Goal: Use online tool/utility: Utilize a website feature to perform a specific function

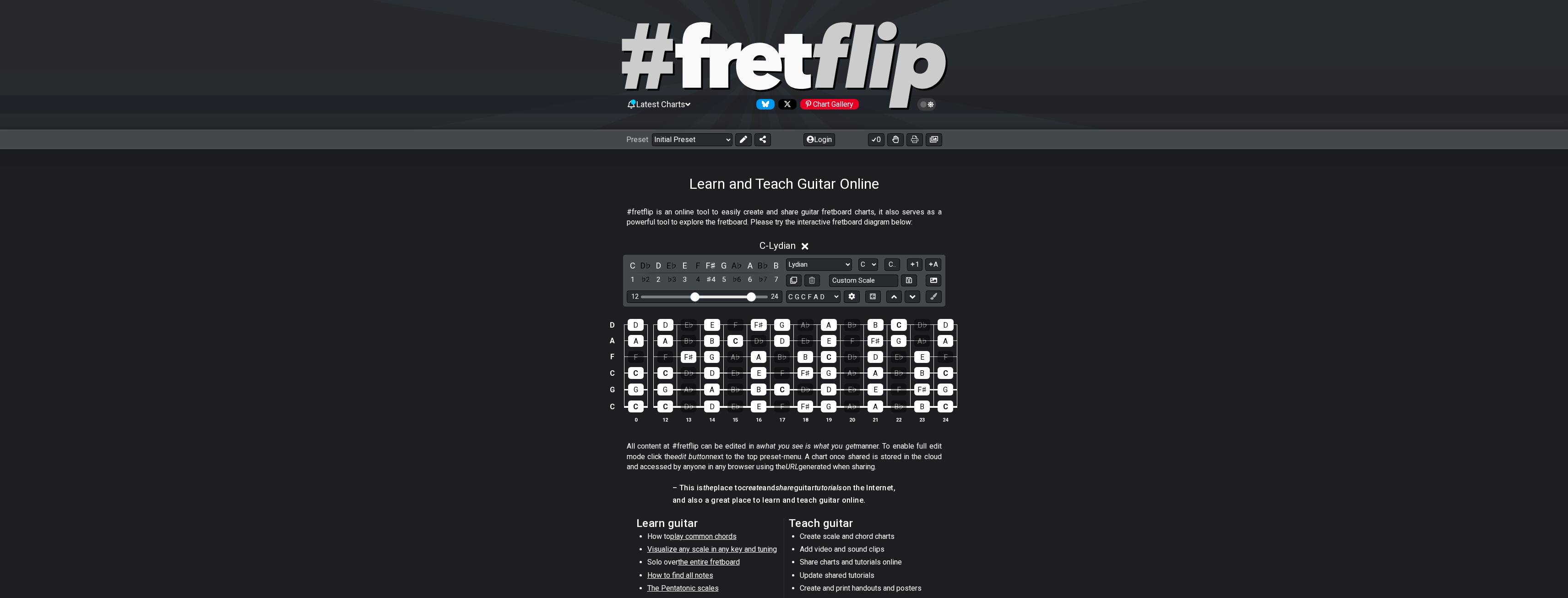
select select "Lydian"
select select "C G C F A D"
click at [815, 258] on div "C D♭ D E♭ E F F♯ G A♭ A B♭ B 1 ♭2 2 ♭3 3 4 ♯4 5 ♭6 6 ♭7 7 Minor Pentatonic Clic…" at bounding box center [784, 280] width 322 height 52
click at [813, 263] on select "Minor Pentatonic Click to edit Minor Pentatonic Major Pentatonic Minor Blues Ma…" at bounding box center [819, 264] width 66 height 12
click at [786, 258] on select "Minor Pentatonic Click to edit Minor Pentatonic Major Pentatonic Minor Blues Ma…" at bounding box center [819, 264] width 66 height 12
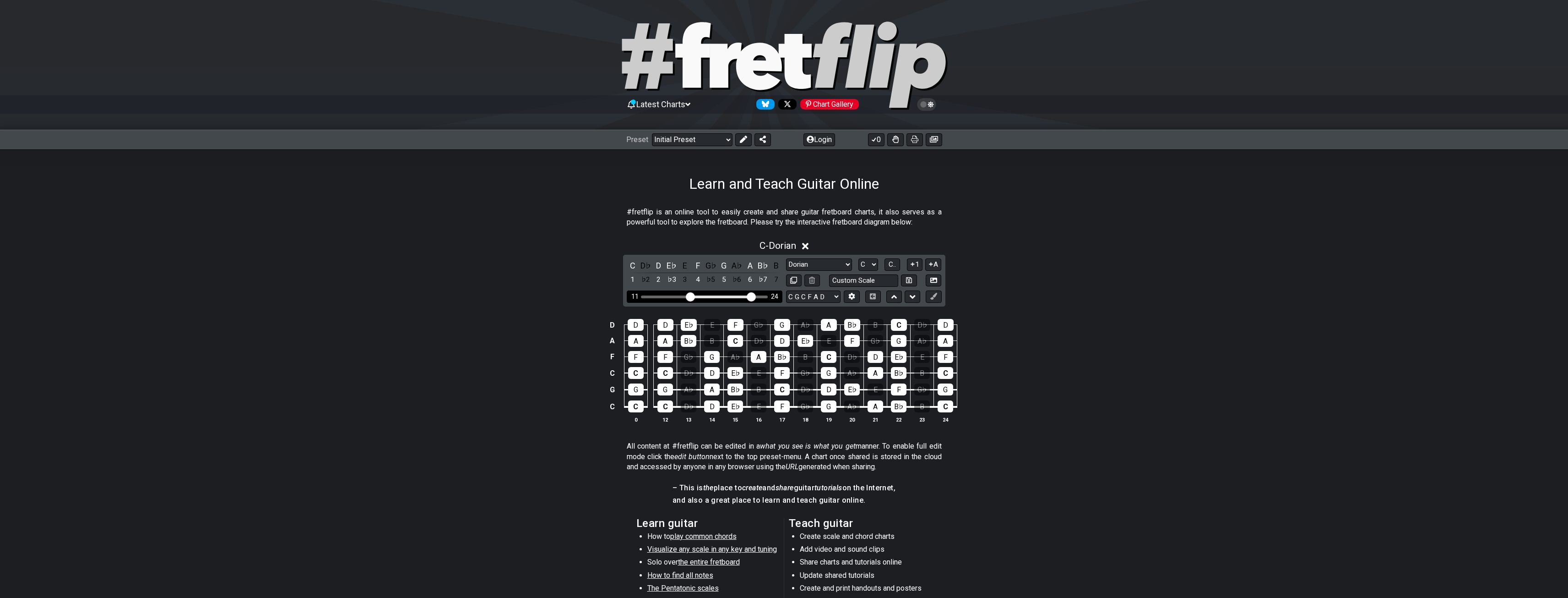
click at [690, 296] on input "Visible fret range" at bounding box center [704, 296] width 130 height 0
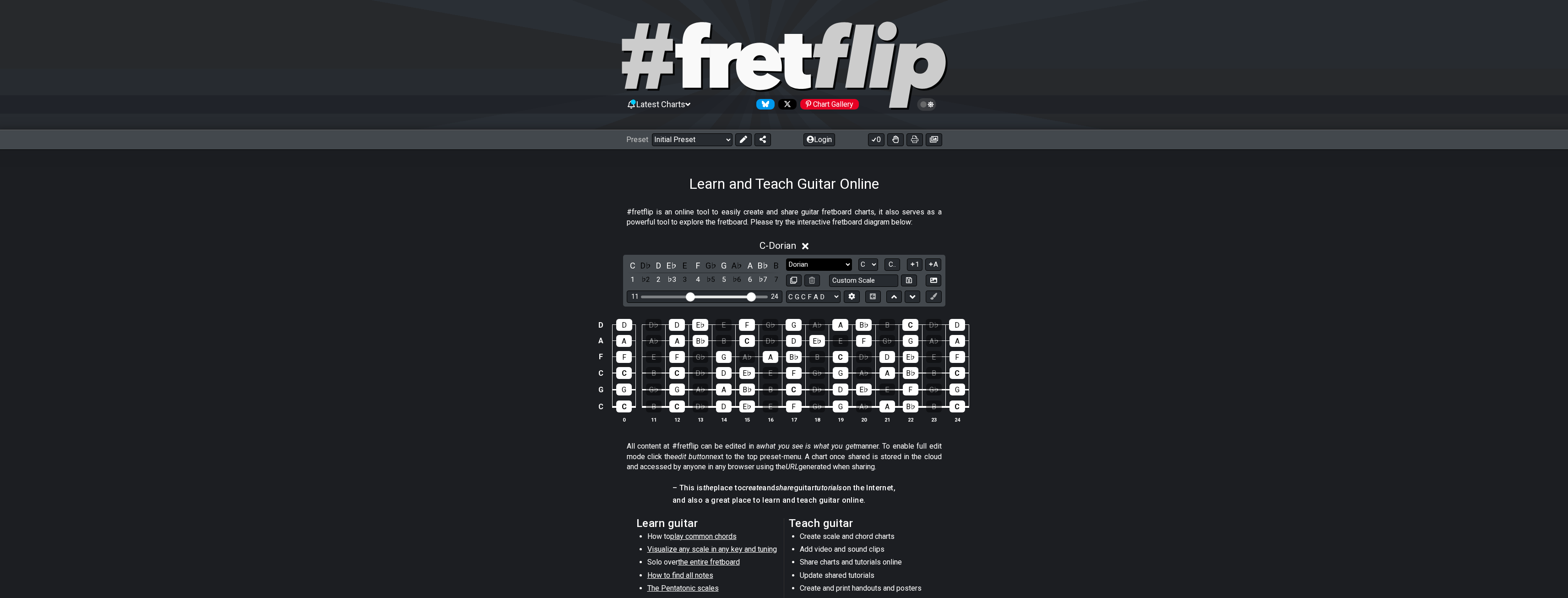
click at [804, 266] on select "Minor Pentatonic Click to edit Minor Pentatonic Major Pentatonic Minor Blues Ma…" at bounding box center [819, 264] width 66 height 12
click at [786, 258] on select "Minor Pentatonic Click to edit Minor Pentatonic Major Pentatonic Minor Blues Ma…" at bounding box center [819, 264] width 66 height 12
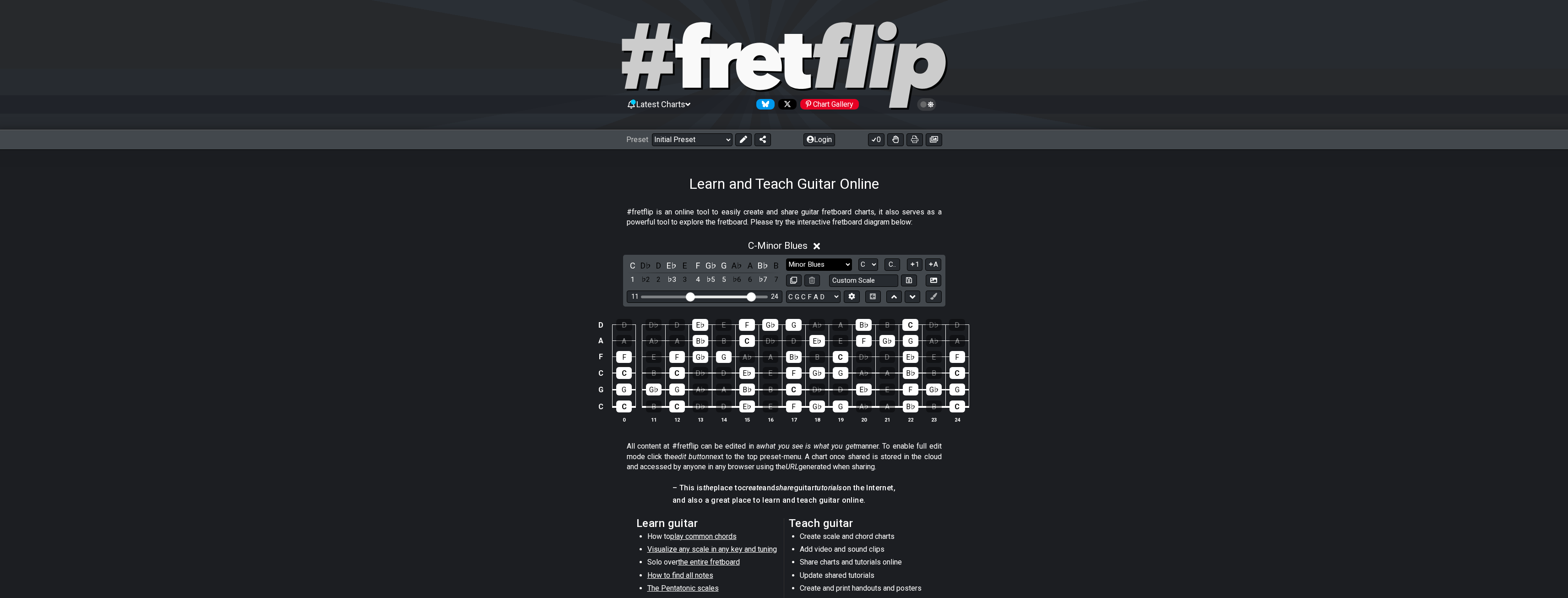
click at [839, 266] on select "Minor Pentatonic Click to edit Minor Pentatonic Major Pentatonic Minor Blues Ma…" at bounding box center [819, 264] width 66 height 12
click at [786, 258] on select "Minor Pentatonic Click to edit Minor Pentatonic Major Pentatonic Minor Blues Ma…" at bounding box center [819, 264] width 66 height 12
click at [816, 264] on select "Minor Pentatonic Click to edit Minor Pentatonic Major Pentatonic Minor Blues Ma…" at bounding box center [819, 264] width 66 height 12
click at [786, 258] on select "Minor Pentatonic Click to edit Minor Pentatonic Major Pentatonic Minor Blues Ma…" at bounding box center [819, 264] width 66 height 12
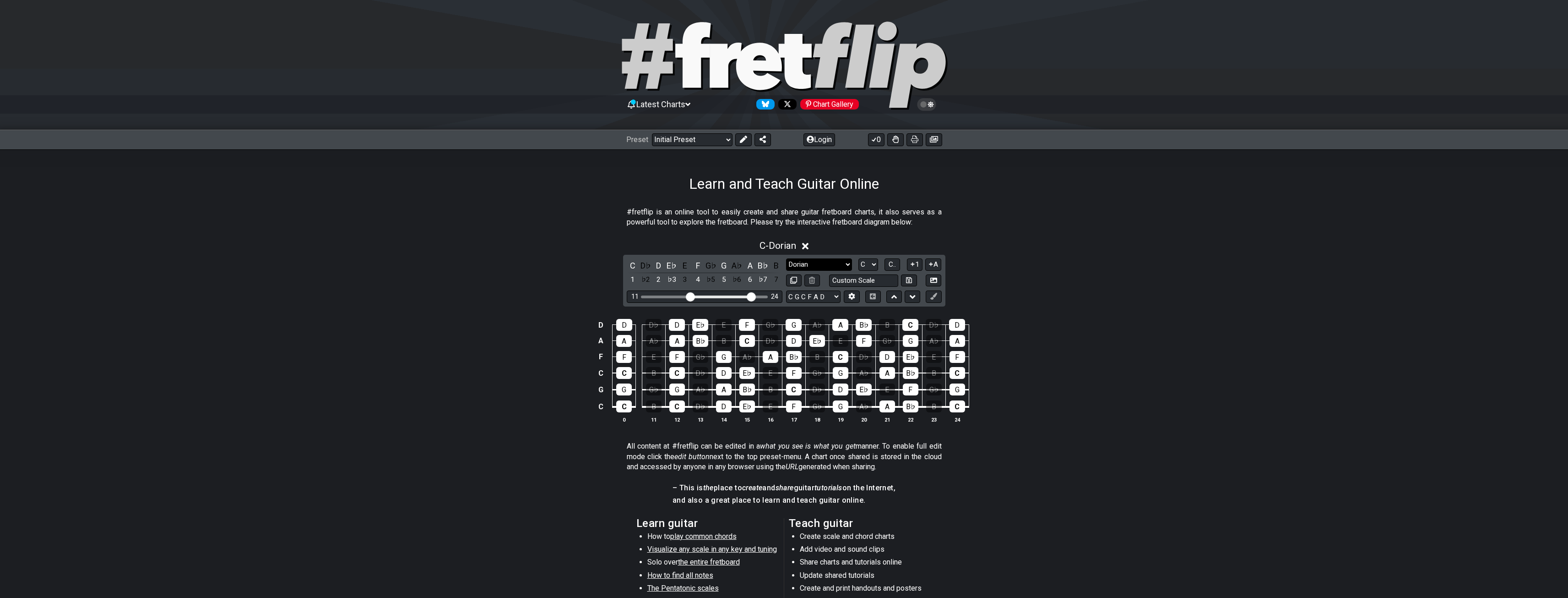
click at [831, 264] on select "Minor Pentatonic Click to edit Minor Pentatonic Major Pentatonic Minor Blues Ma…" at bounding box center [819, 264] width 66 height 12
click at [786, 258] on select "Minor Pentatonic Click to edit Minor Pentatonic Major Pentatonic Minor Blues Ma…" at bounding box center [819, 264] width 66 height 12
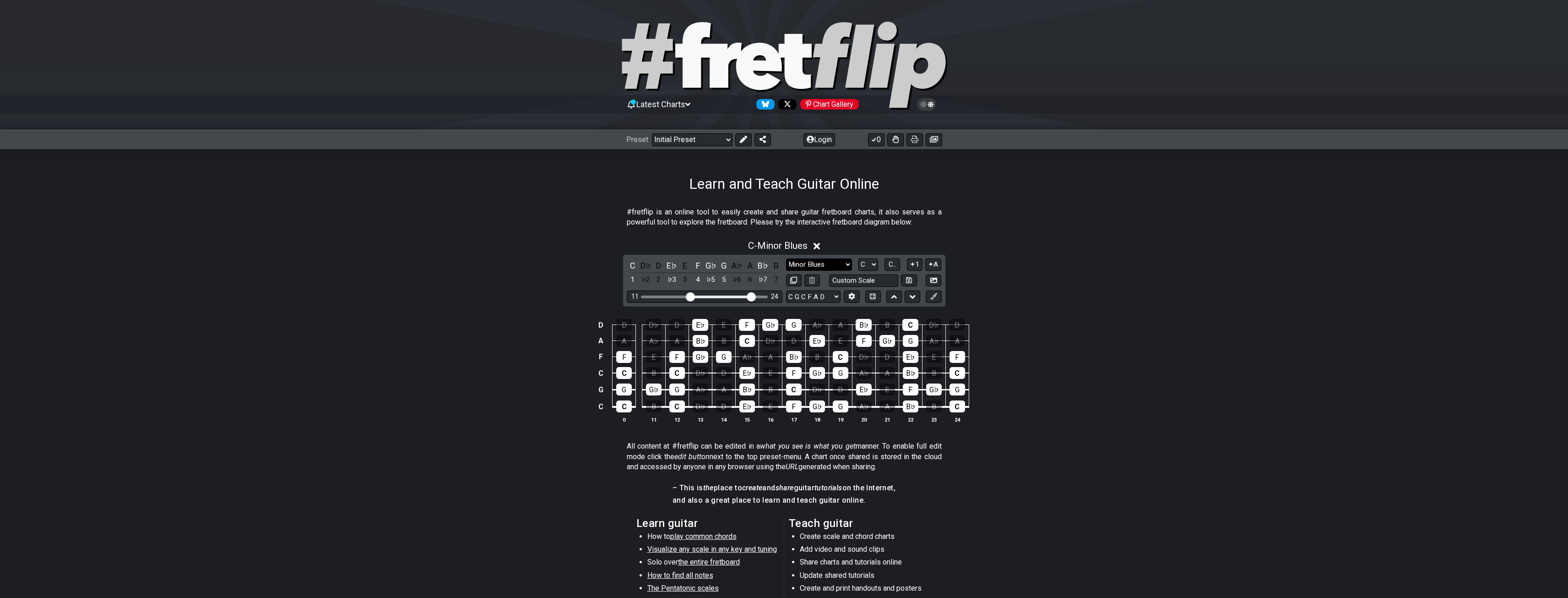
click at [825, 264] on select "Minor Pentatonic Click to edit Minor Pentatonic Major Pentatonic Minor Blues Ma…" at bounding box center [819, 264] width 66 height 12
click at [786, 258] on select "Minor Pentatonic Click to edit Minor Pentatonic Major Pentatonic Minor Blues Ma…" at bounding box center [819, 264] width 66 height 12
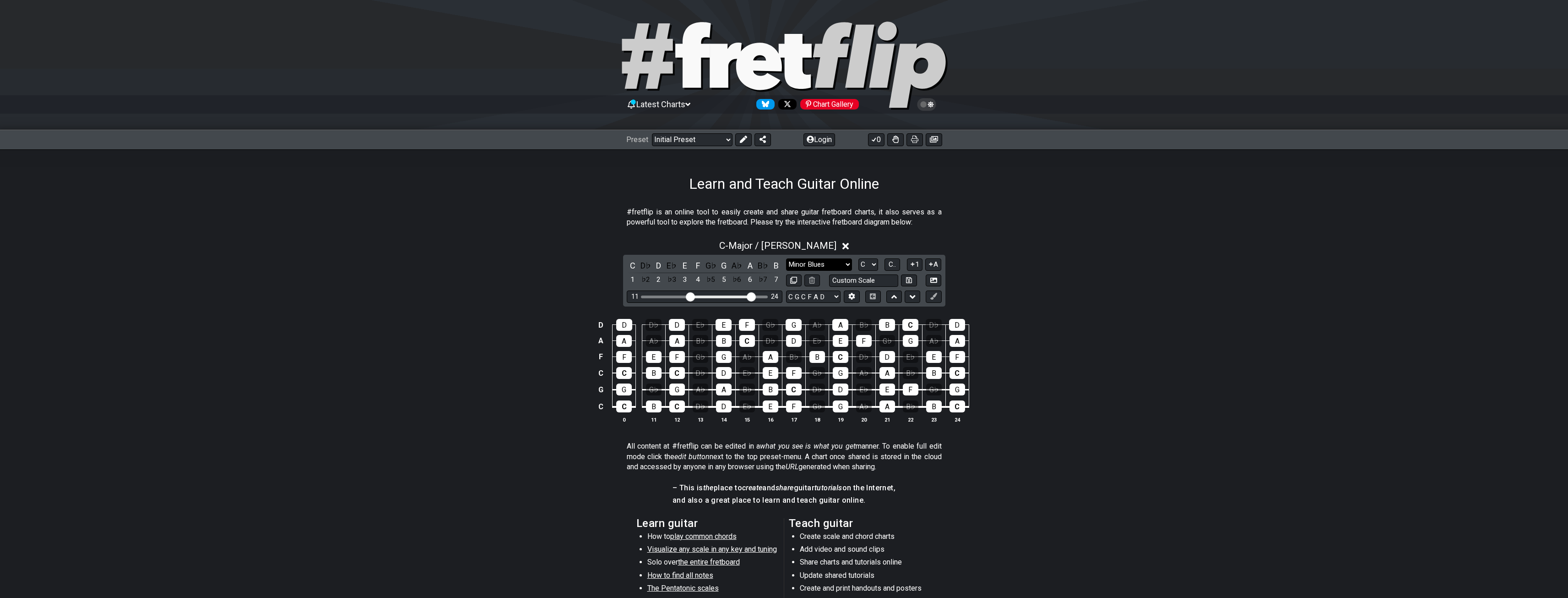
click at [789, 263] on select "Minor Pentatonic Click to edit Minor Pentatonic Major Pentatonic Minor Blues Ma…" at bounding box center [819, 264] width 66 height 12
click at [786, 258] on select "Minor Pentatonic Click to edit Minor Pentatonic Major Pentatonic Minor Blues Ma…" at bounding box center [819, 264] width 66 height 12
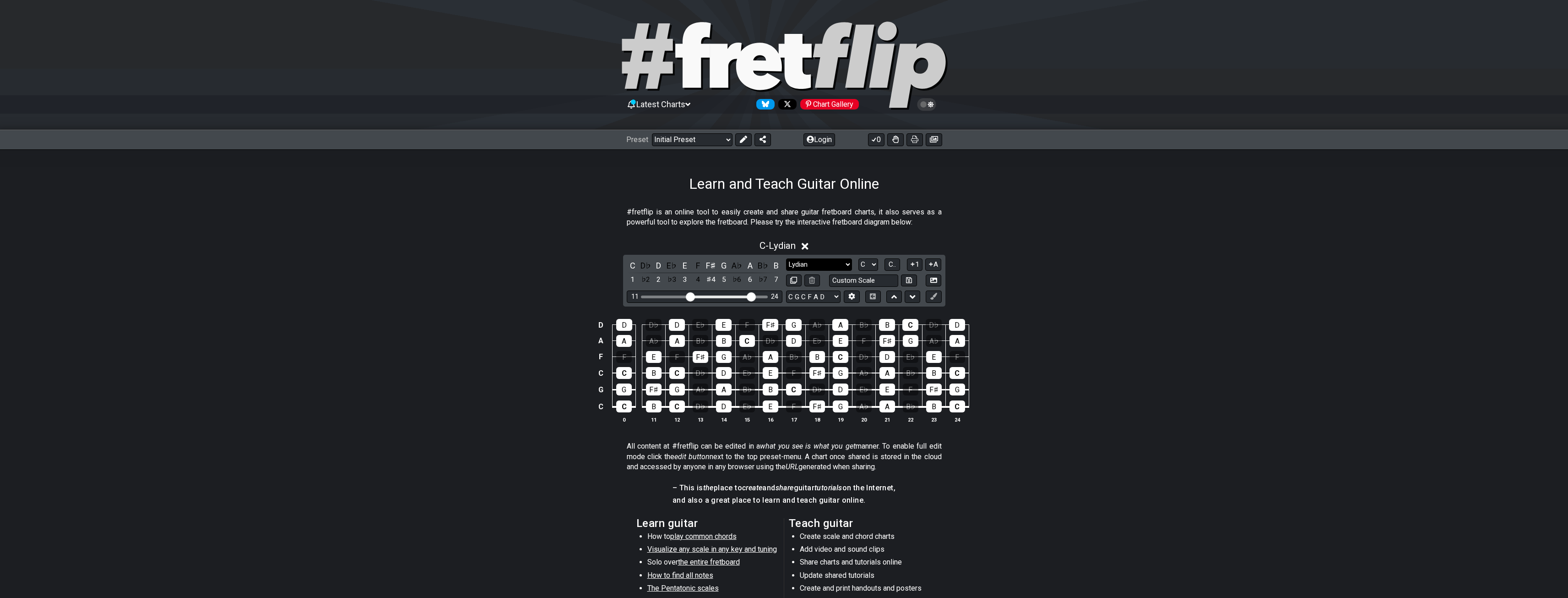
click at [817, 261] on select "Minor Pentatonic Click to edit Minor Pentatonic Major Pentatonic Minor Blues Ma…" at bounding box center [819, 264] width 66 height 12
click at [786, 258] on select "Minor Pentatonic Click to edit Minor Pentatonic Major Pentatonic Minor Blues Ma…" at bounding box center [819, 264] width 66 height 12
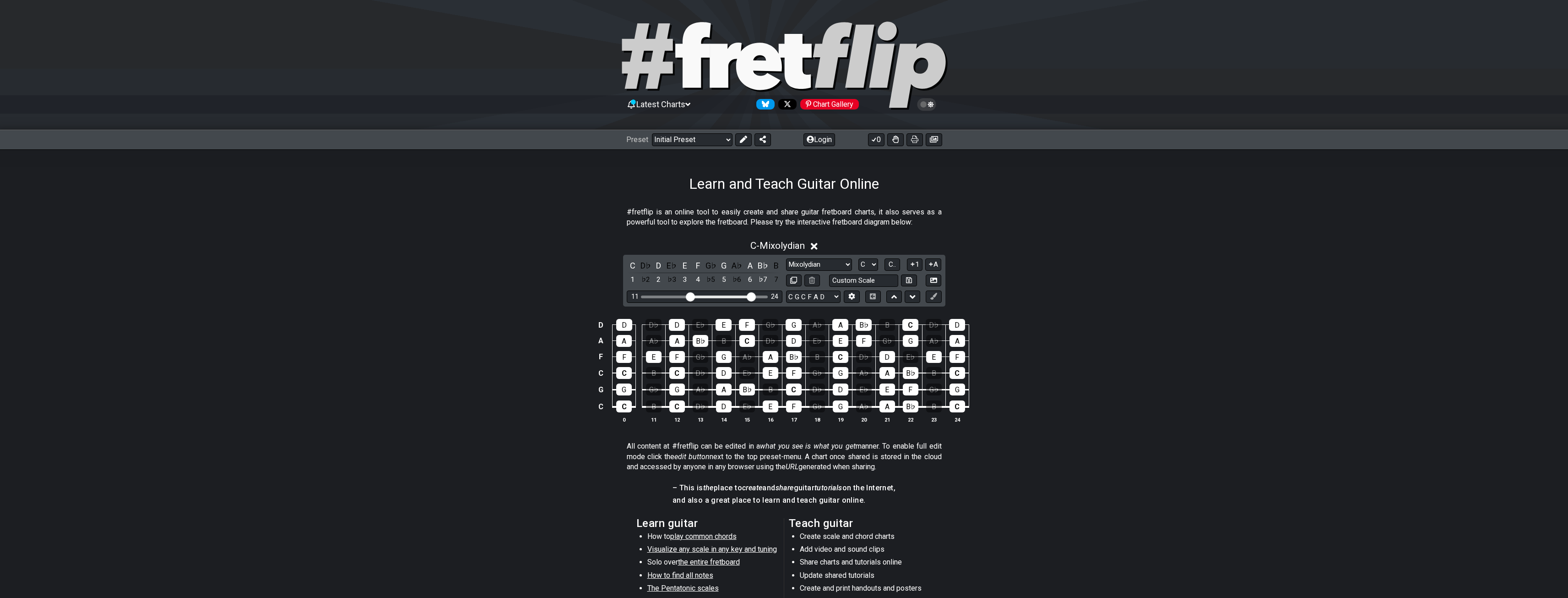
click at [825, 257] on div "C D♭ D E♭ E F G♭ G A♭ A B♭ B 1 ♭2 2 ♭3 3 4 ♭5 5 ♭6 6 ♭7 7 Minor Pentatonic Clic…" at bounding box center [784, 280] width 322 height 52
click at [825, 258] on select "Minor Pentatonic Click to edit Minor Pentatonic Major Pentatonic Minor Blues Ma…" at bounding box center [819, 264] width 66 height 12
select select "Minor / Aeolian"
click at [786, 258] on select "Minor Pentatonic Click to edit Minor Pentatonic Major Pentatonic Minor Blues Ma…" at bounding box center [819, 264] width 66 height 12
